Goal: Transaction & Acquisition: Purchase product/service

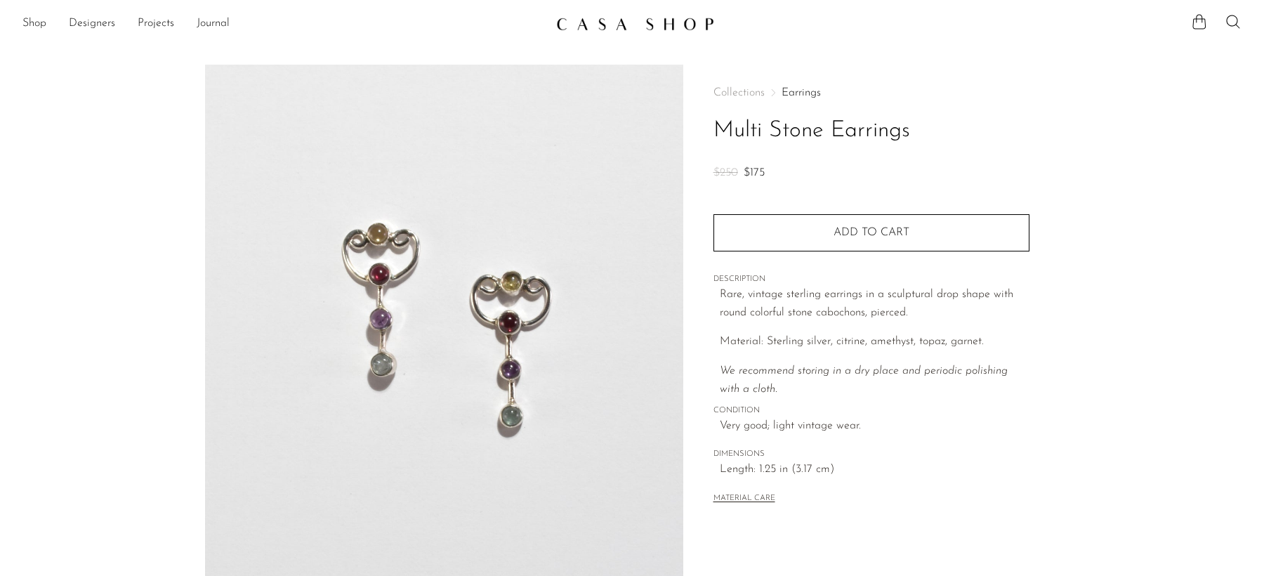
scroll to position [8, 0]
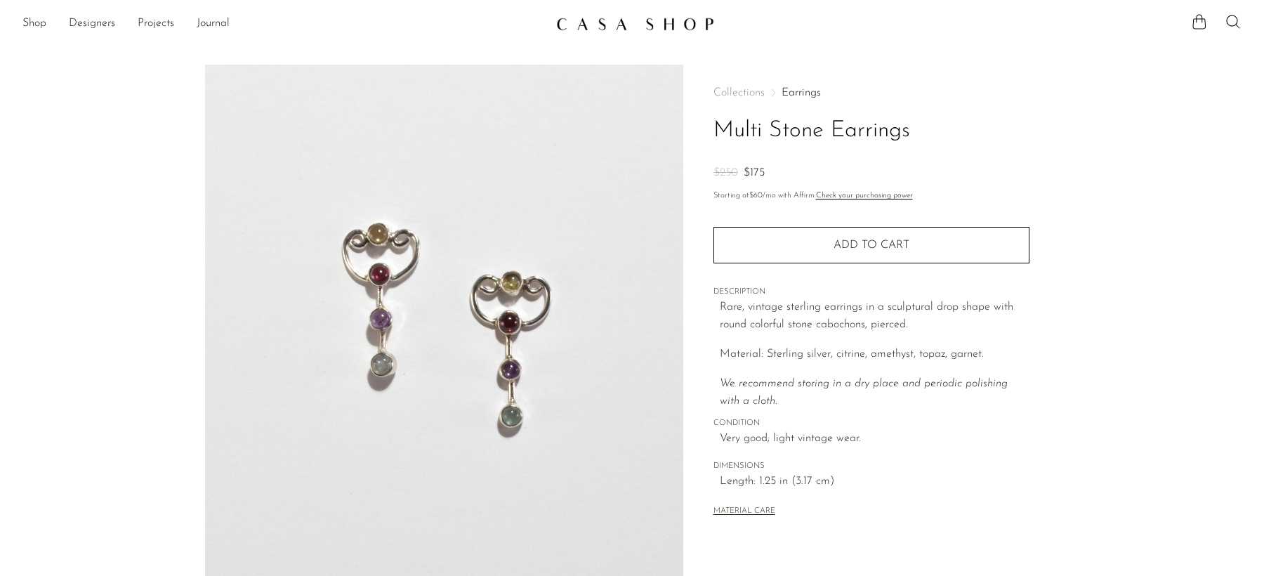
scroll to position [338, 0]
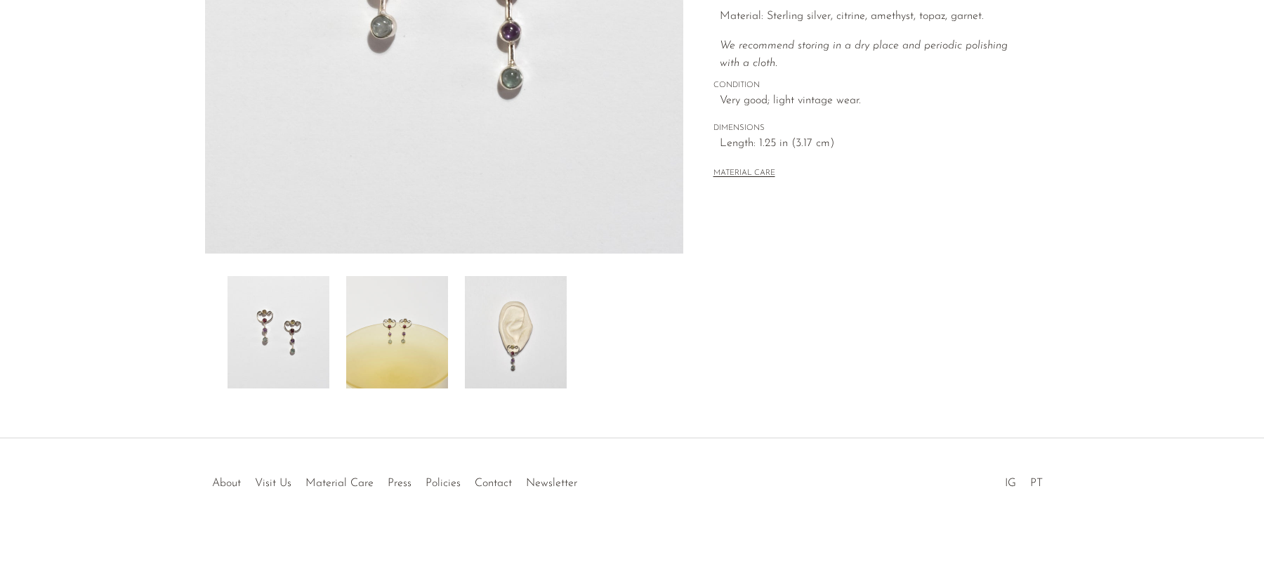
click at [433, 345] on img at bounding box center [397, 332] width 102 height 112
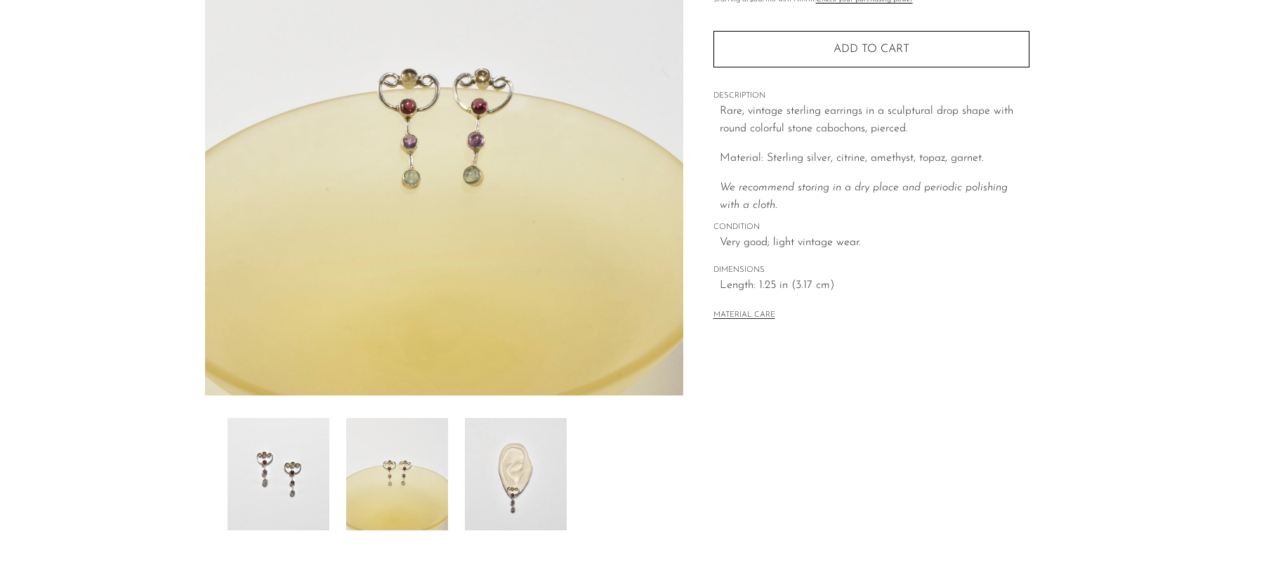
scroll to position [192, 0]
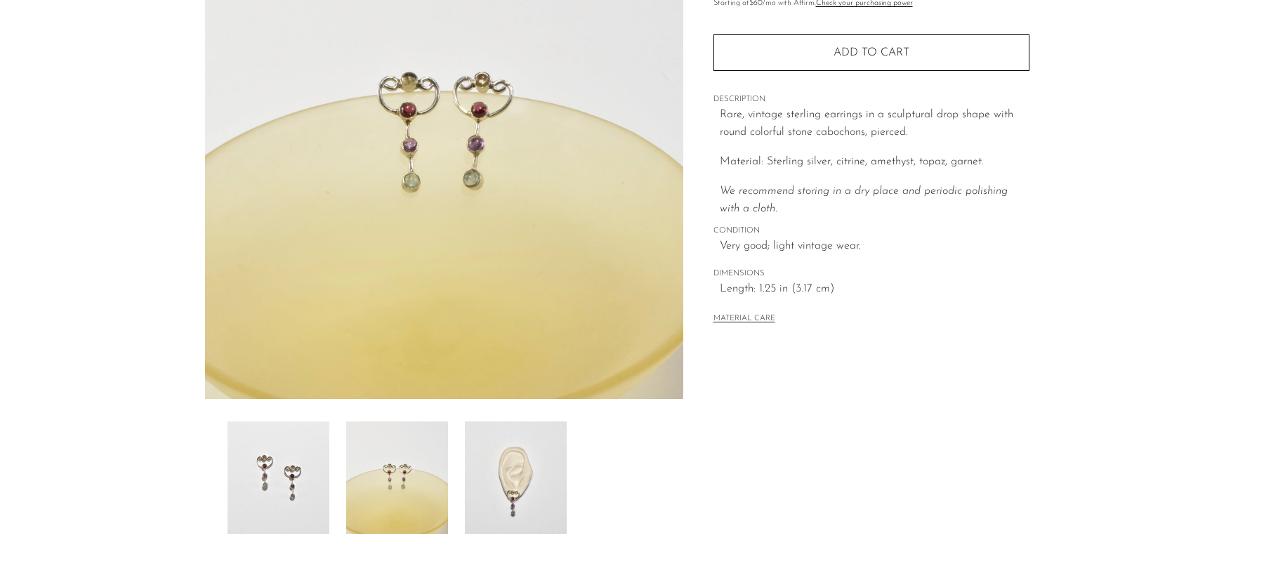
click at [487, 434] on img at bounding box center [516, 477] width 102 height 112
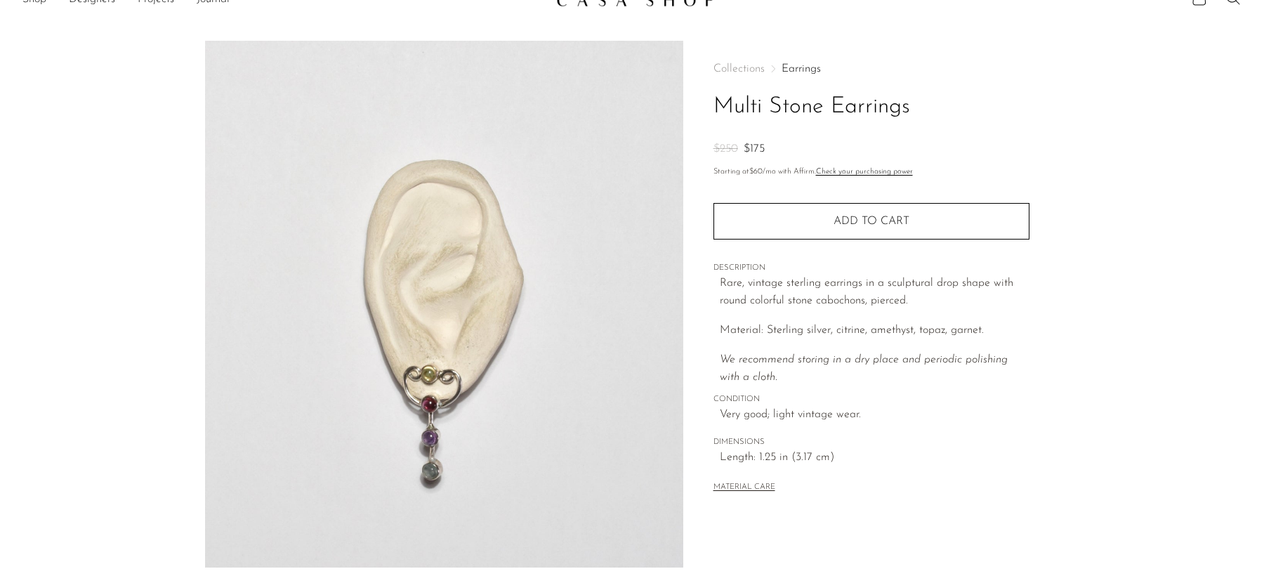
scroll to position [0, 0]
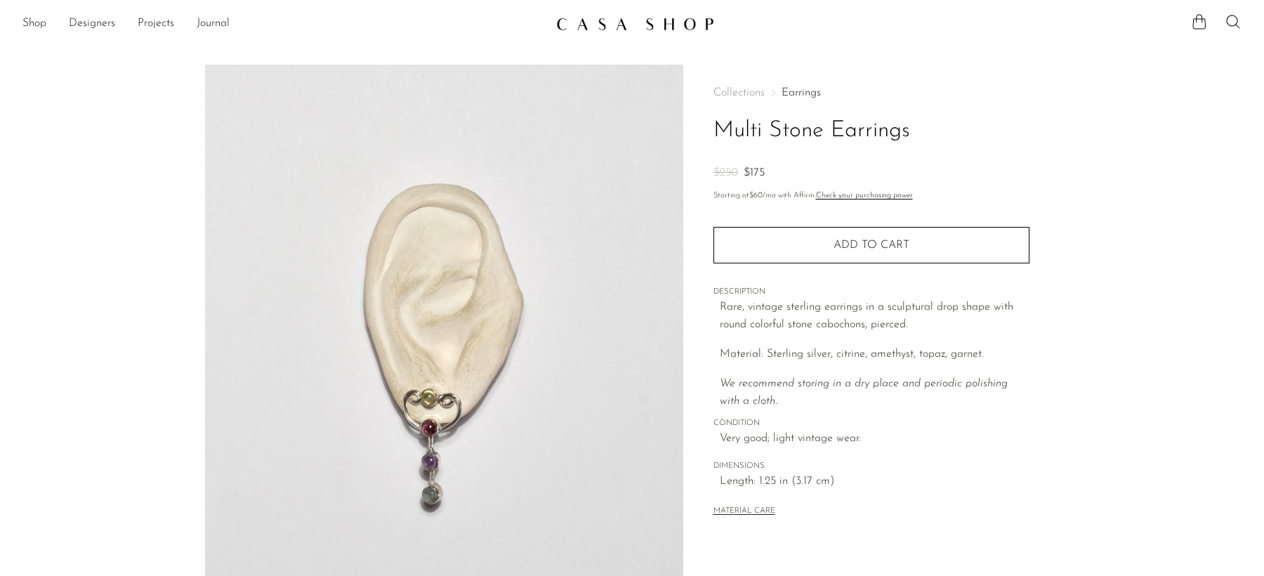
click at [788, 92] on link "Earrings" at bounding box center [800, 92] width 39 height 11
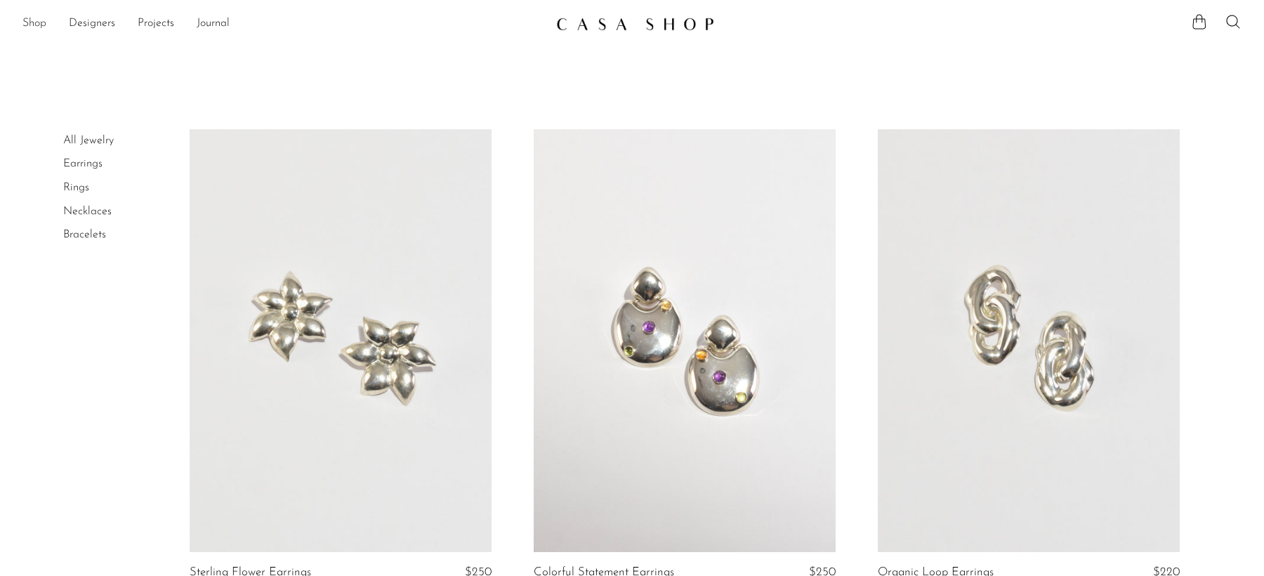
click at [39, 19] on link "Shop" at bounding box center [34, 24] width 24 height 18
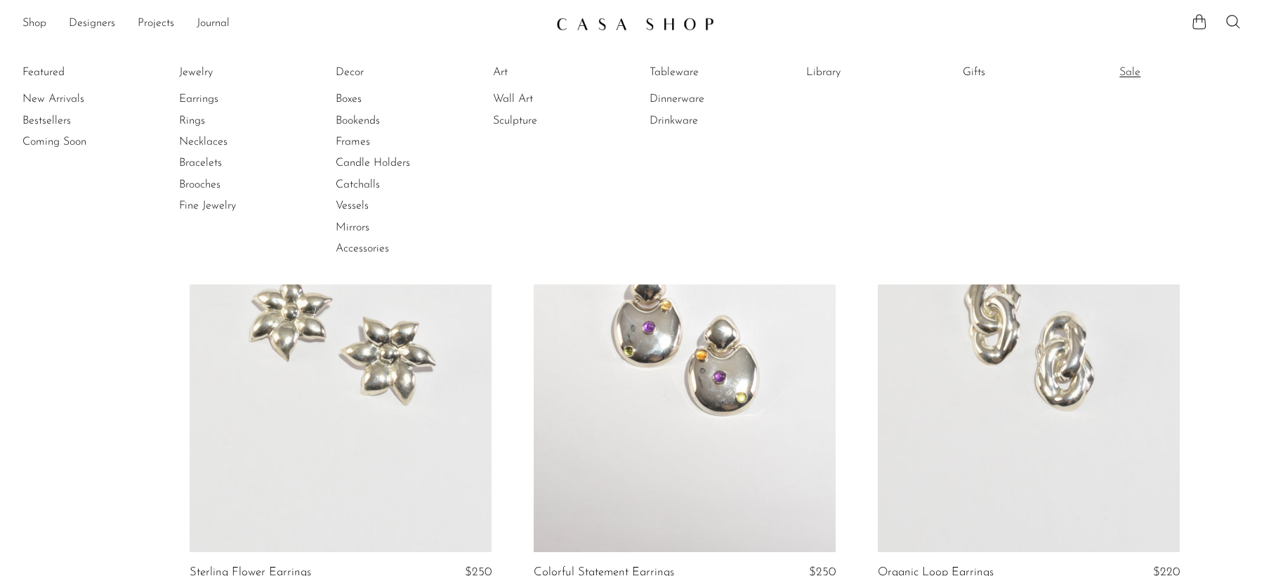
click at [1133, 70] on link "Sale" at bounding box center [1171, 72] width 105 height 15
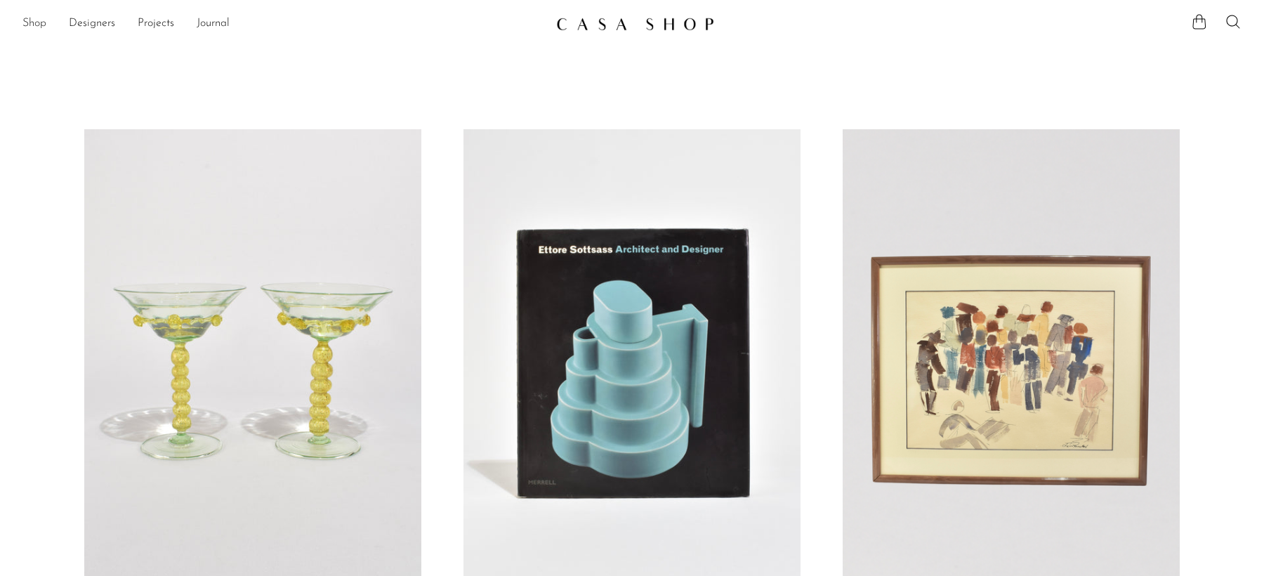
click at [41, 17] on link "Shop" at bounding box center [34, 24] width 24 height 18
